Goal: Task Accomplishment & Management: Use online tool/utility

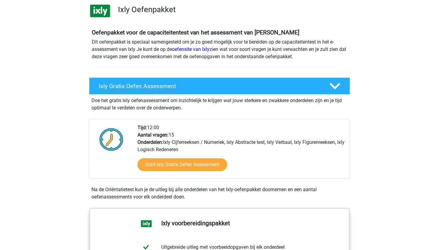
scroll to position [45, 0]
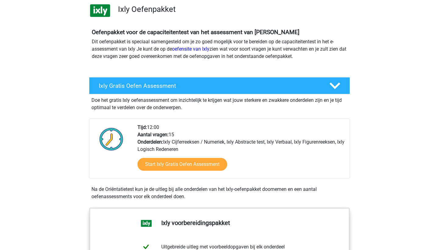
click at [168, 172] on div "Start Ixly Gratis Oefen Assessment" at bounding box center [240, 165] width 207 height 25
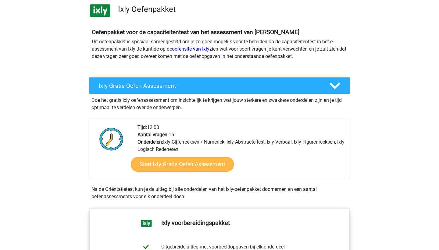
click at [172, 168] on link "Start Ixly Gratis Oefen Assessment" at bounding box center [182, 164] width 103 height 15
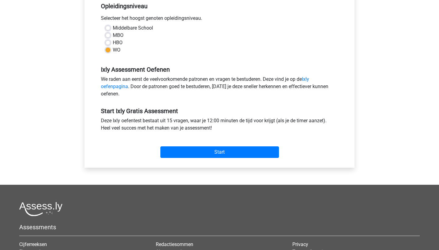
scroll to position [138, 0]
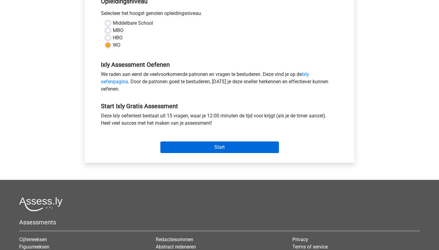
click at [221, 144] on input "Start" at bounding box center [219, 147] width 119 height 12
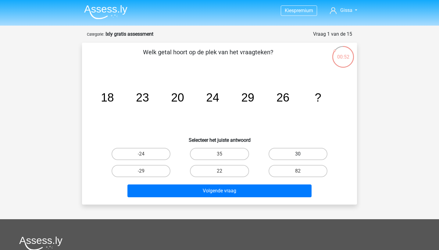
click at [290, 154] on label "30" at bounding box center [297, 154] width 59 height 12
click at [298, 154] on input "30" at bounding box center [300, 156] width 4 height 4
radio input "true"
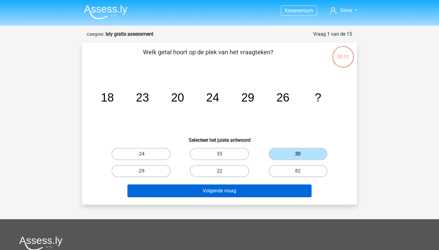
click at [230, 192] on button "Volgende vraag" at bounding box center [219, 190] width 184 height 13
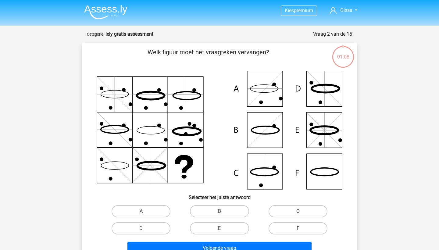
scroll to position [30, 0]
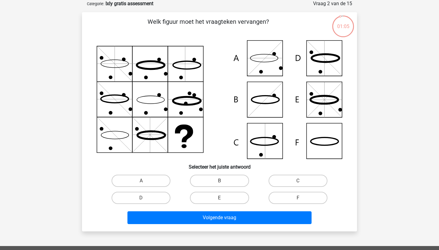
click at [301, 198] on input "F" at bounding box center [300, 200] width 4 height 4
radio input "true"
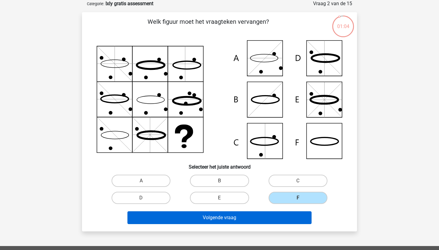
click at [271, 214] on button "Volgende vraag" at bounding box center [219, 217] width 184 height 13
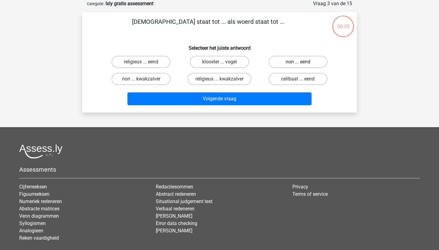
click at [291, 62] on label "non ... eend" at bounding box center [297, 62] width 59 height 12
click at [298, 62] on input "non ... eend" at bounding box center [300, 64] width 4 height 4
radio input "true"
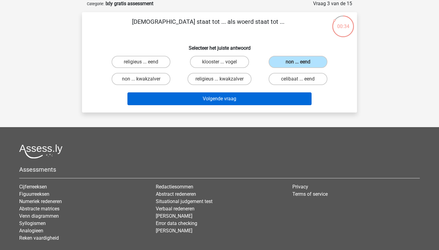
click at [247, 97] on button "Volgende vraag" at bounding box center [219, 98] width 184 height 13
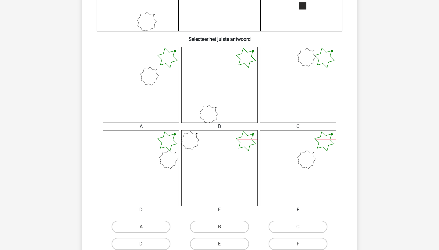
scroll to position [205, 0]
click at [139, 225] on label "A" at bounding box center [141, 225] width 59 height 12
click at [141, 225] on input "A" at bounding box center [143, 227] width 4 height 4
radio input "true"
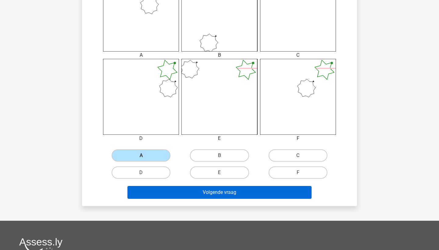
click at [228, 194] on button "Volgende vraag" at bounding box center [219, 192] width 184 height 13
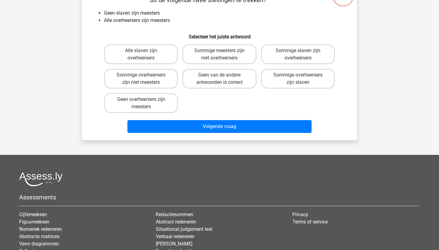
scroll to position [30, 0]
